Goal: Task Accomplishment & Management: Manage account settings

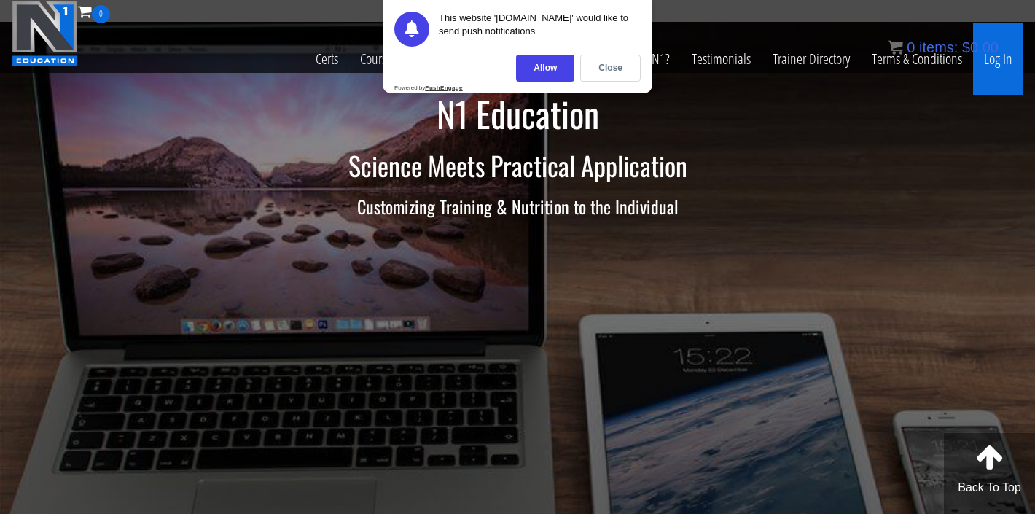
click at [1004, 61] on link "Log In" at bounding box center [998, 58] width 50 height 71
click at [608, 71] on div "Close" at bounding box center [610, 68] width 60 height 27
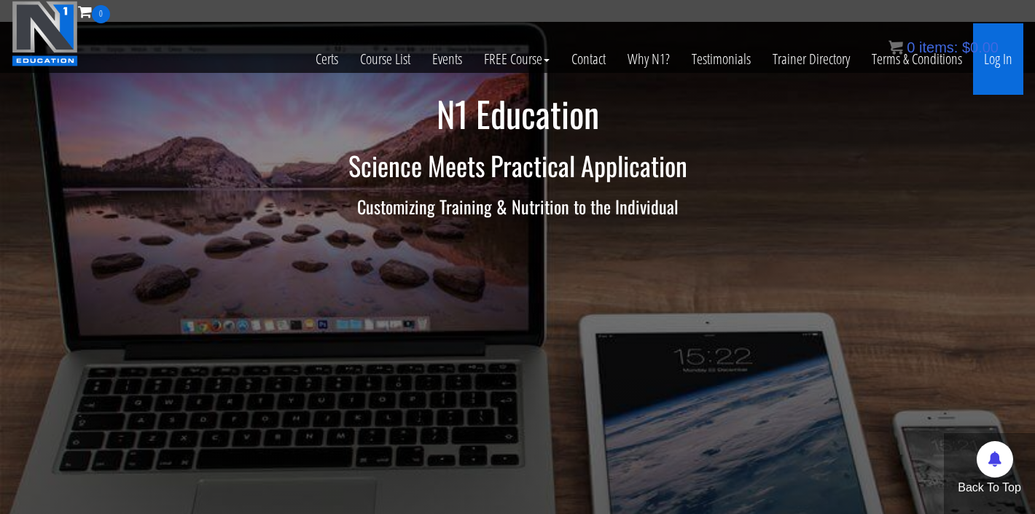
click at [984, 60] on link "Log In" at bounding box center [998, 58] width 50 height 71
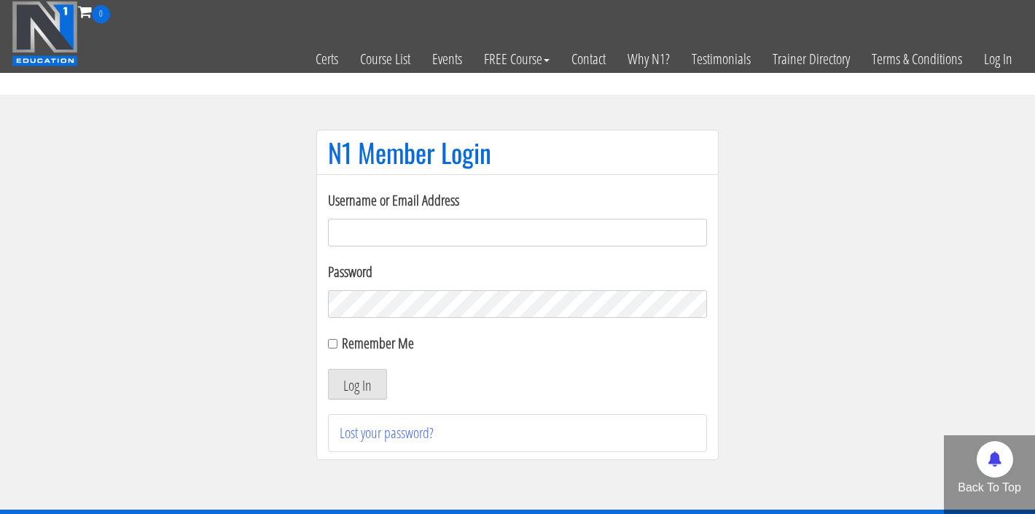
click at [461, 235] on input "Username or Email Address" at bounding box center [517, 233] width 379 height 28
type input "Robbrowne25@gmail.com"
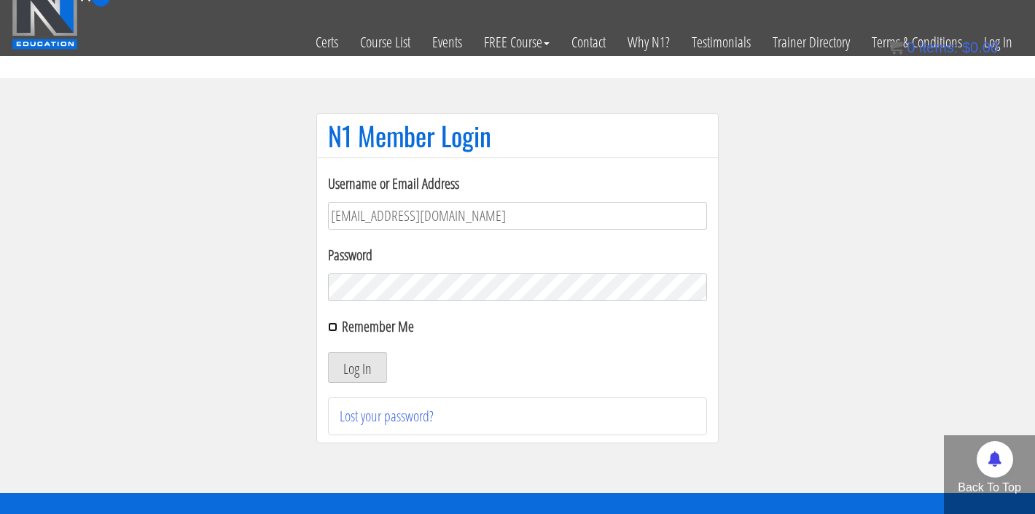
click at [334, 330] on input "Remember Me" at bounding box center [332, 326] width 9 height 9
checkbox input "true"
click at [342, 357] on button "Log In" at bounding box center [357, 367] width 59 height 31
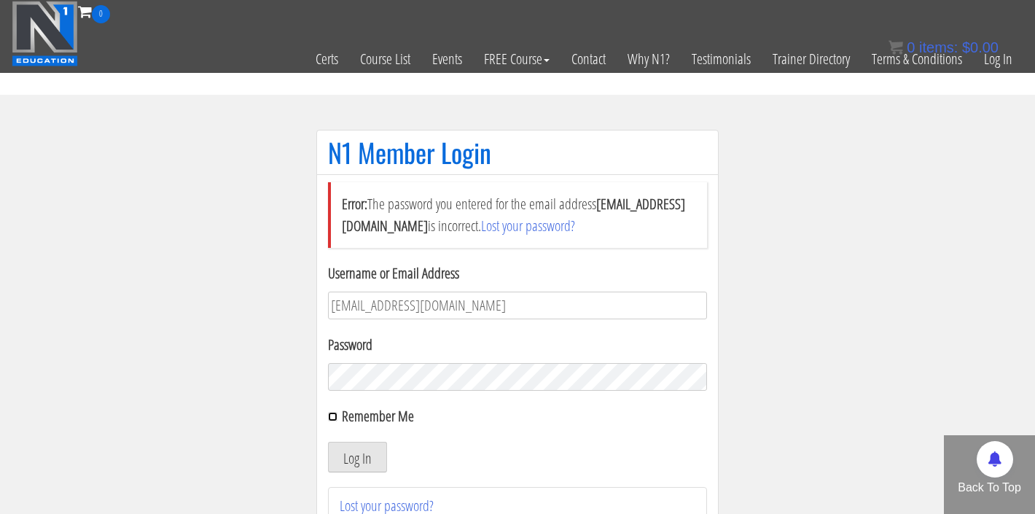
click at [332, 415] on input "Remember Me" at bounding box center [332, 416] width 9 height 9
checkbox input "true"
click at [342, 449] on button "Log In" at bounding box center [357, 457] width 59 height 31
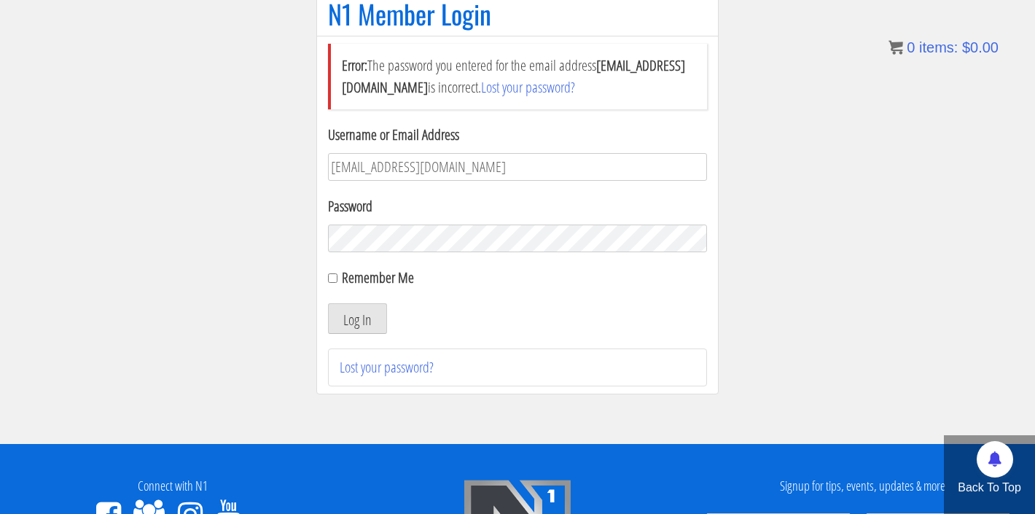
scroll to position [121, 0]
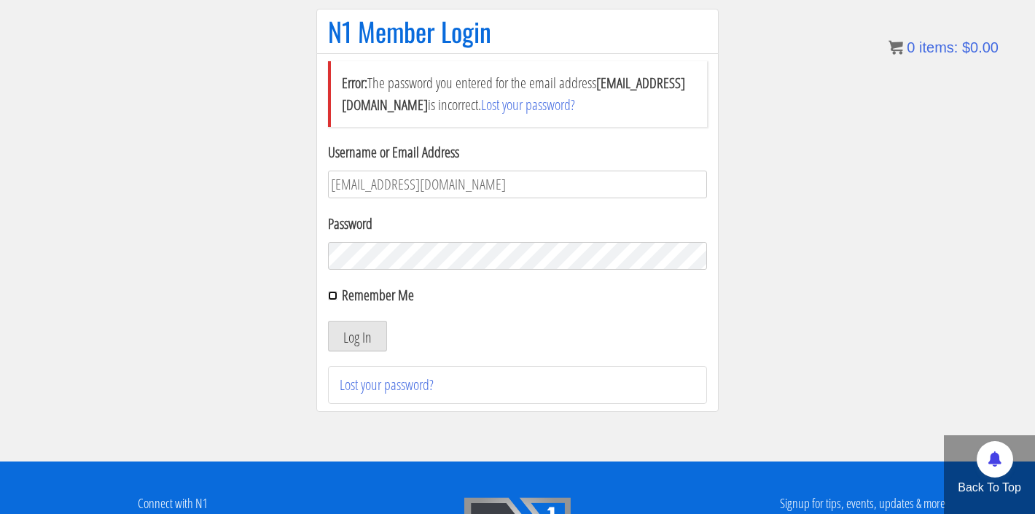
click at [332, 292] on input "Remember Me" at bounding box center [332, 295] width 9 height 9
checkbox input "true"
click at [342, 321] on button "Log In" at bounding box center [357, 336] width 59 height 31
click at [354, 337] on button "Log In" at bounding box center [357, 336] width 59 height 31
